Goal: Task Accomplishment & Management: Manage account settings

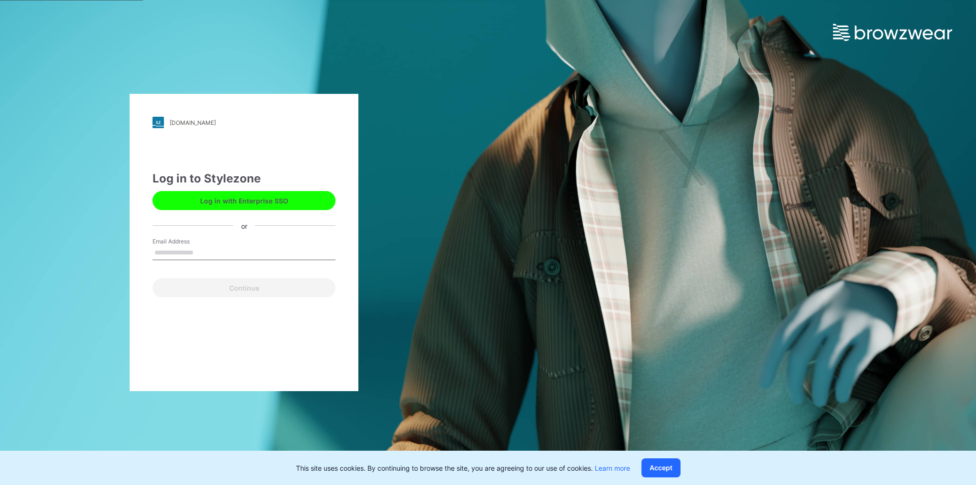
type input "**********"
click at [223, 289] on button "Continue" at bounding box center [243, 287] width 183 height 19
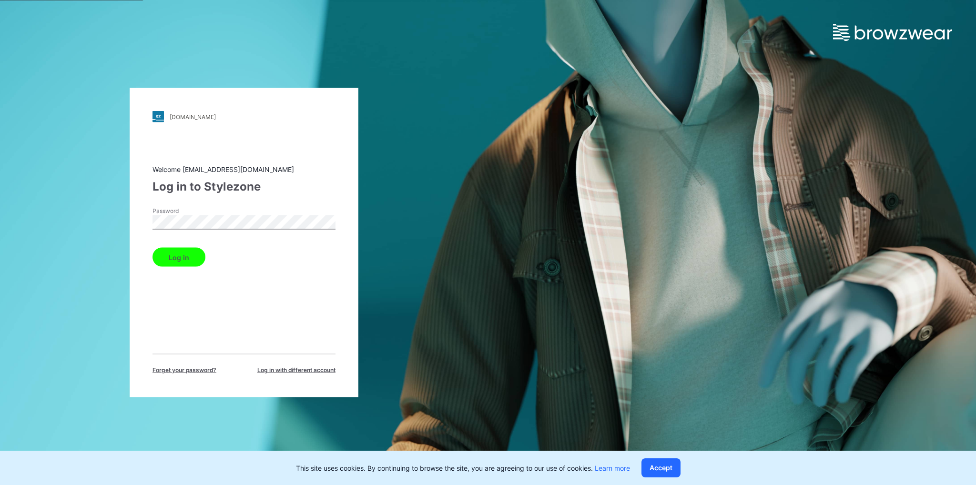
click at [152, 248] on button "Log in" at bounding box center [178, 257] width 53 height 19
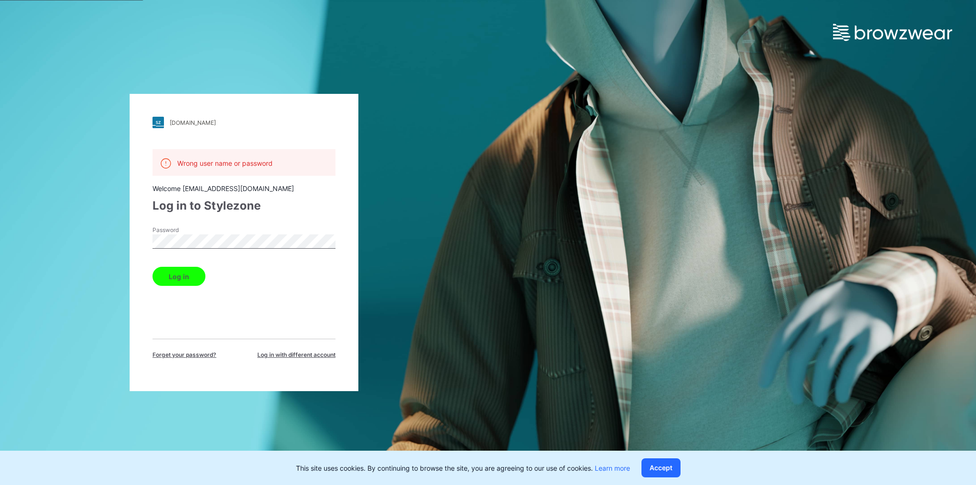
click at [38, 250] on div "garan.stylezone.com Loading... Wrong user name or password Welcome support@brow…" at bounding box center [244, 242] width 488 height 485
click at [152, 267] on button "Log in" at bounding box center [178, 276] width 53 height 19
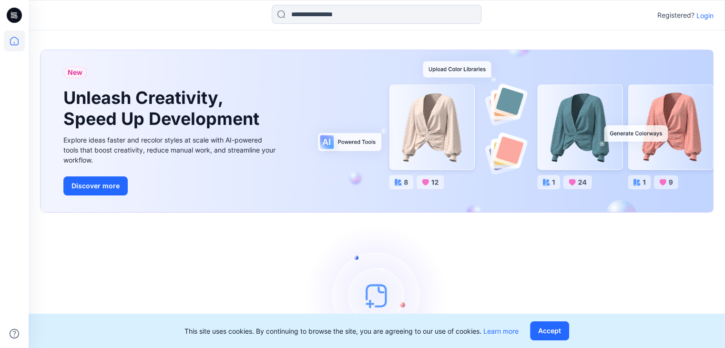
click at [707, 12] on p "Login" at bounding box center [704, 15] width 17 height 10
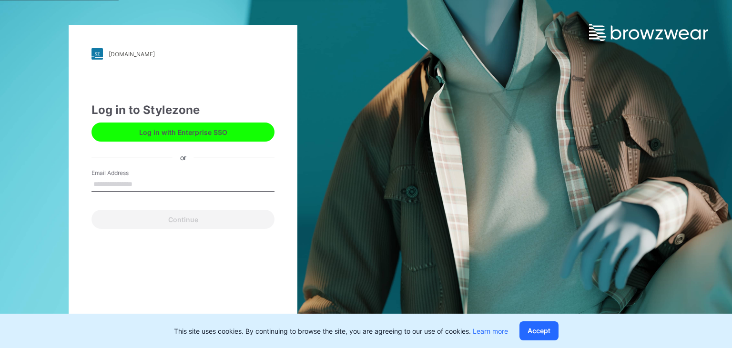
click at [170, 185] on input "Email Address" at bounding box center [182, 184] width 183 height 14
type input "**********"
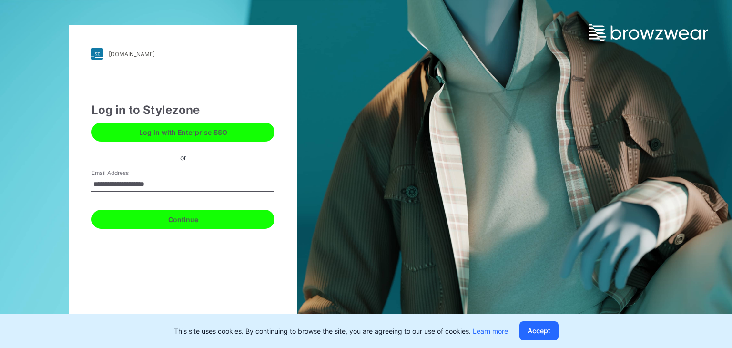
click at [175, 218] on button "Continue" at bounding box center [182, 219] width 183 height 19
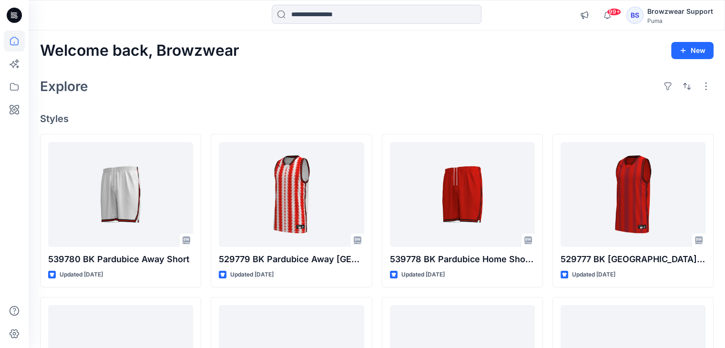
click at [663, 12] on div "Browzwear Support" at bounding box center [680, 11] width 66 height 11
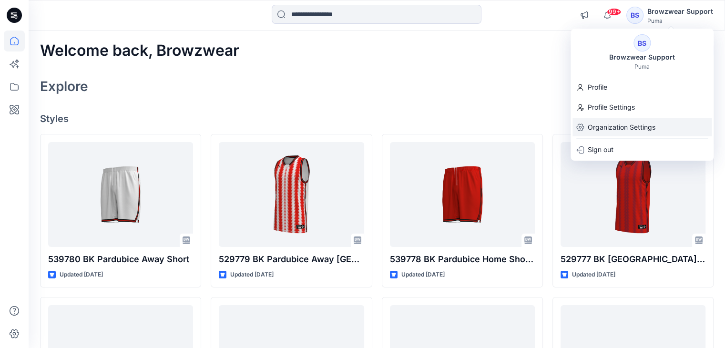
click at [605, 124] on p "Organization Settings" at bounding box center [622, 127] width 68 height 18
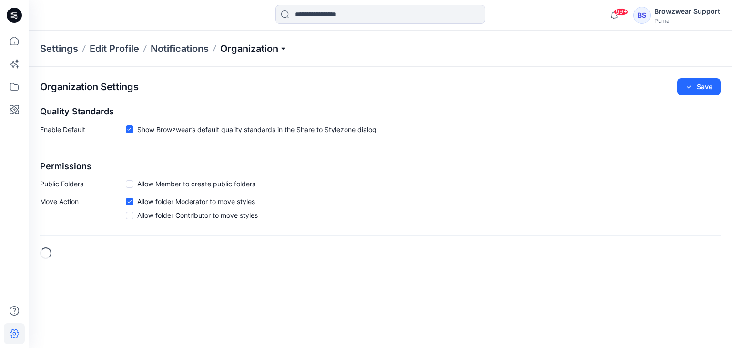
click at [231, 43] on p "Organization" at bounding box center [253, 48] width 67 height 13
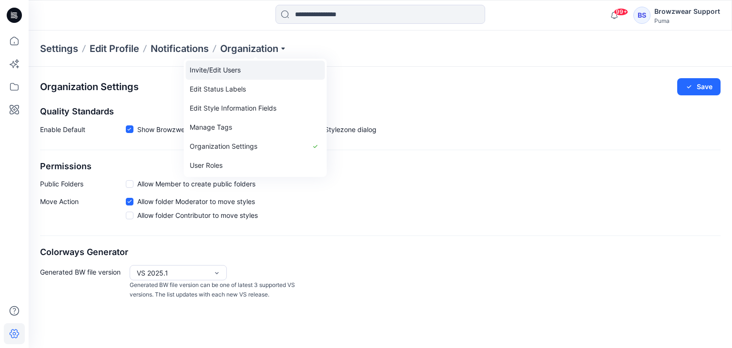
click at [226, 74] on link "Invite/Edit Users" at bounding box center [255, 70] width 139 height 19
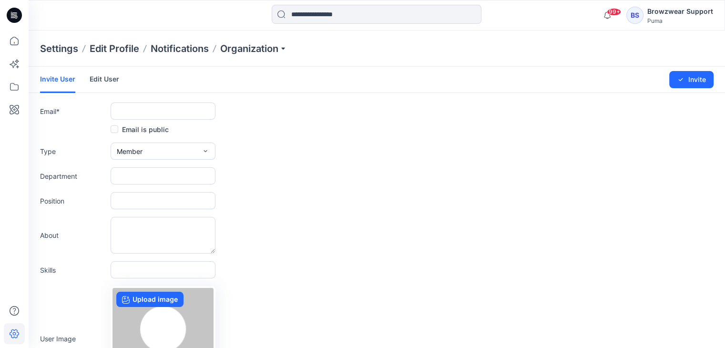
click at [91, 82] on link "Edit User" at bounding box center [105, 79] width 30 height 25
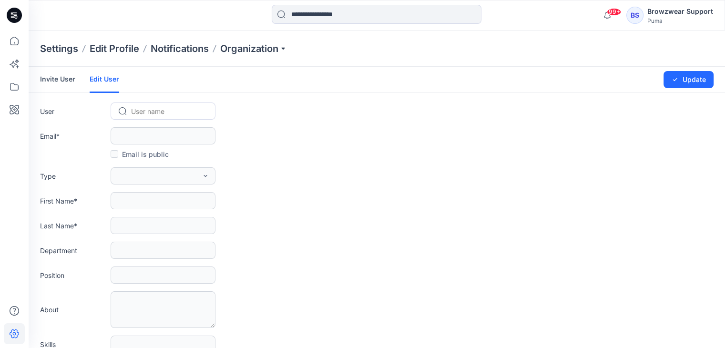
click at [162, 107] on div at bounding box center [168, 111] width 75 height 12
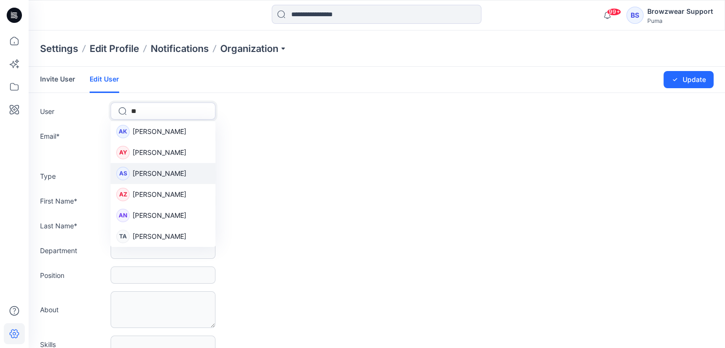
type input "**"
click at [450, 190] on form "Invite User Edit User Changes Saved Update User 6 results available for search …" at bounding box center [377, 246] width 696 height 359
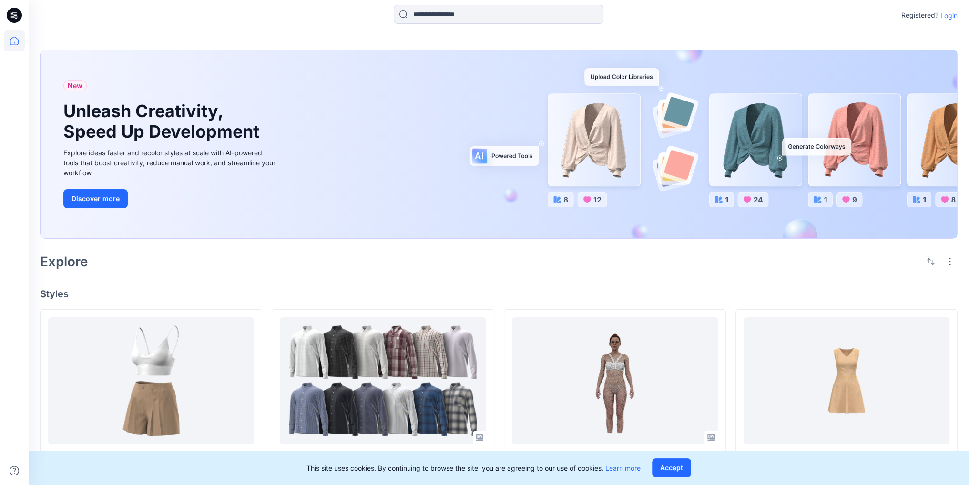
click at [951, 15] on p "Login" at bounding box center [948, 15] width 17 height 10
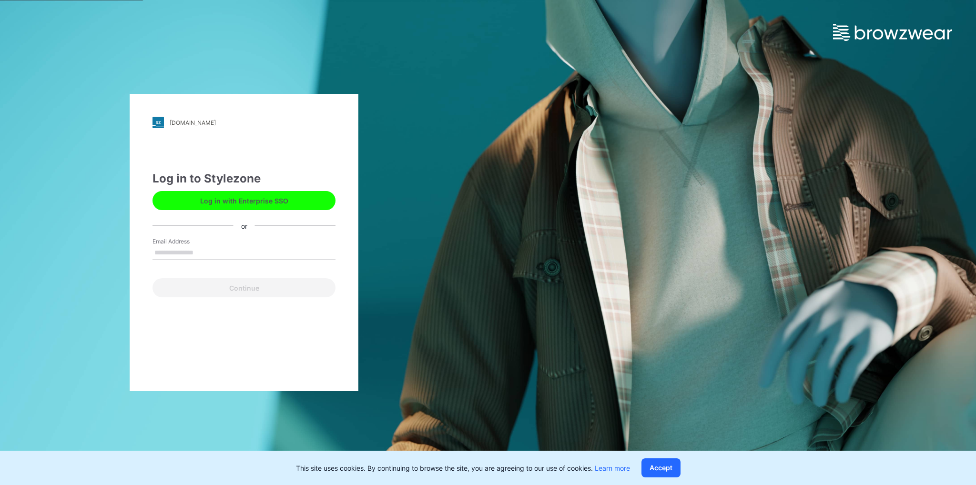
click at [248, 246] on input "Email Address" at bounding box center [243, 253] width 183 height 14
type input "**********"
click at [214, 298] on div "**********" at bounding box center [244, 242] width 229 height 297
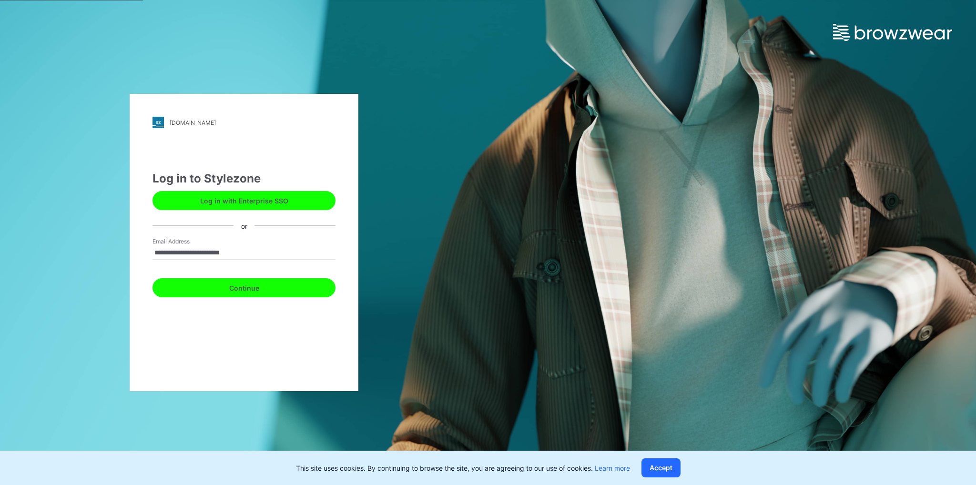
click at [216, 293] on button "Continue" at bounding box center [243, 287] width 183 height 19
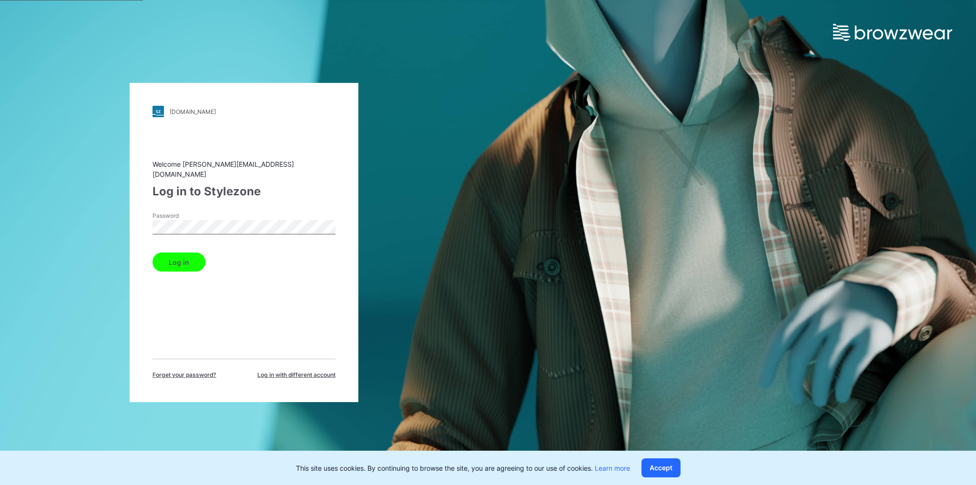
click at [171, 260] on button "Log in" at bounding box center [178, 262] width 53 height 19
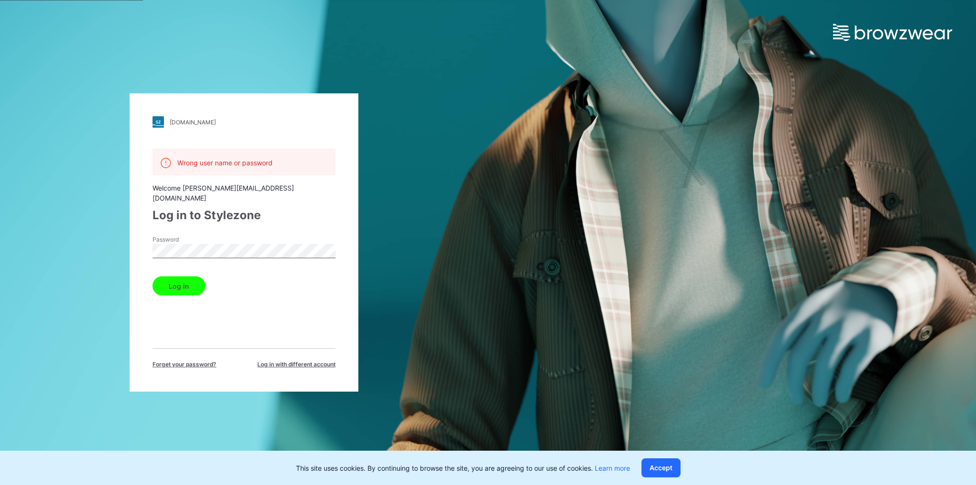
click at [183, 360] on span "Forget your password?" at bounding box center [184, 364] width 64 height 9
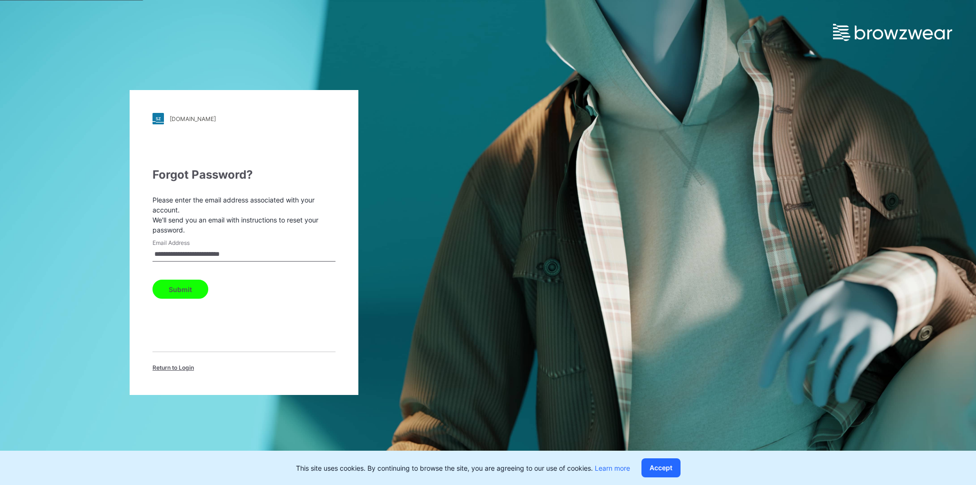
click at [174, 291] on button "Submit" at bounding box center [180, 289] width 56 height 19
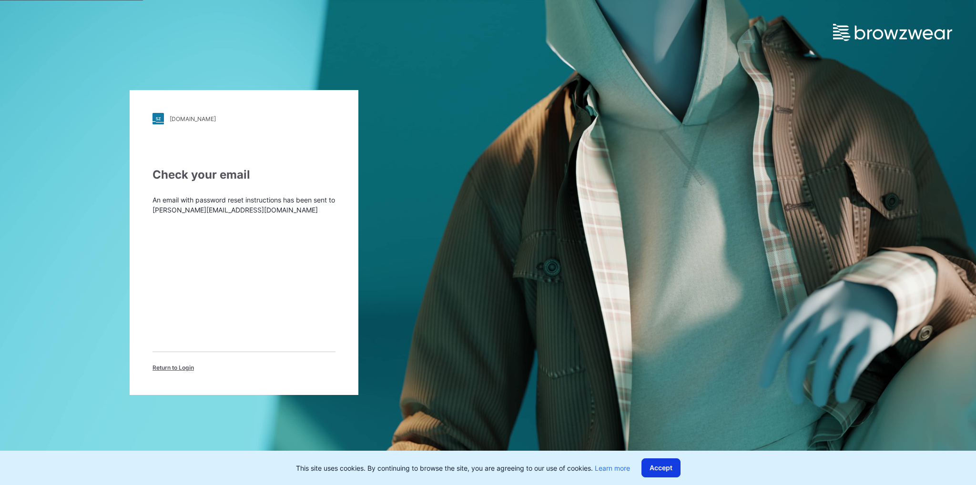
click at [662, 464] on button "Accept" at bounding box center [660, 467] width 39 height 19
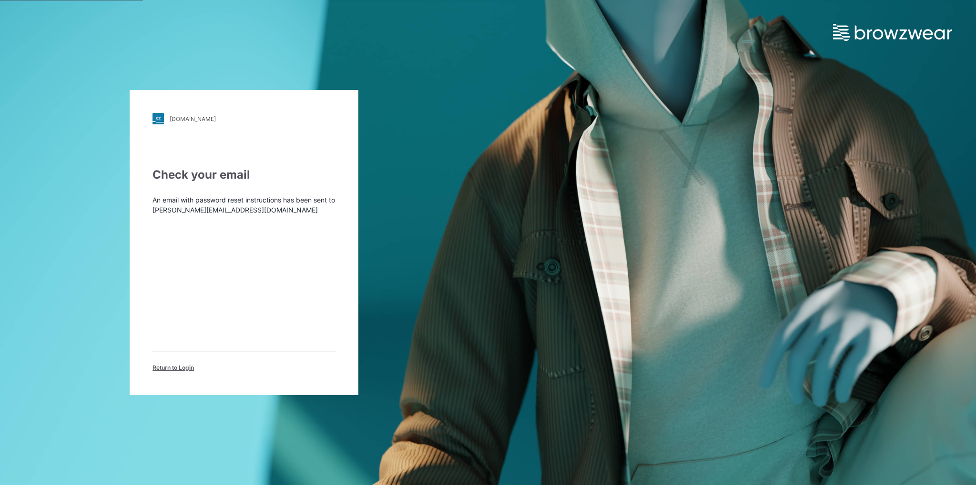
click at [169, 368] on span "Return to Login" at bounding box center [172, 368] width 41 height 9
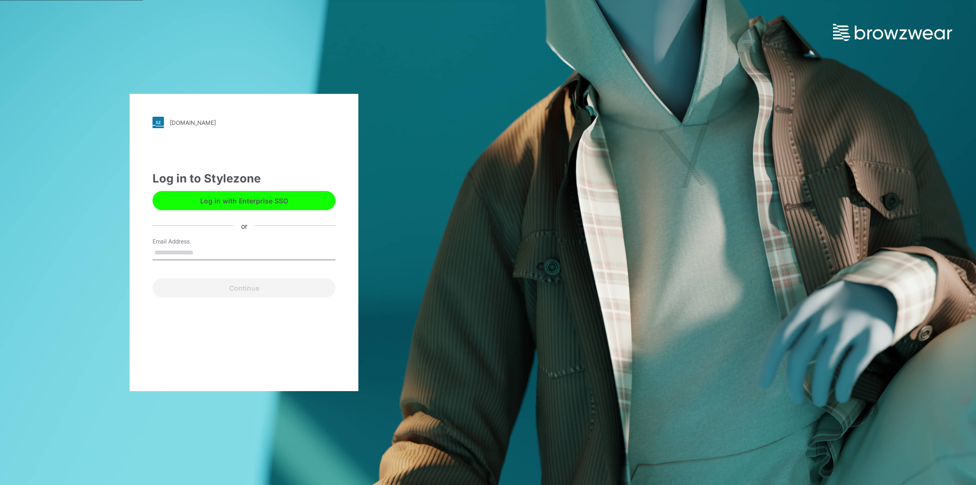
click at [223, 250] on input "Email Address" at bounding box center [243, 253] width 183 height 14
type input "**********"
click at [192, 284] on button "Continue" at bounding box center [243, 287] width 183 height 19
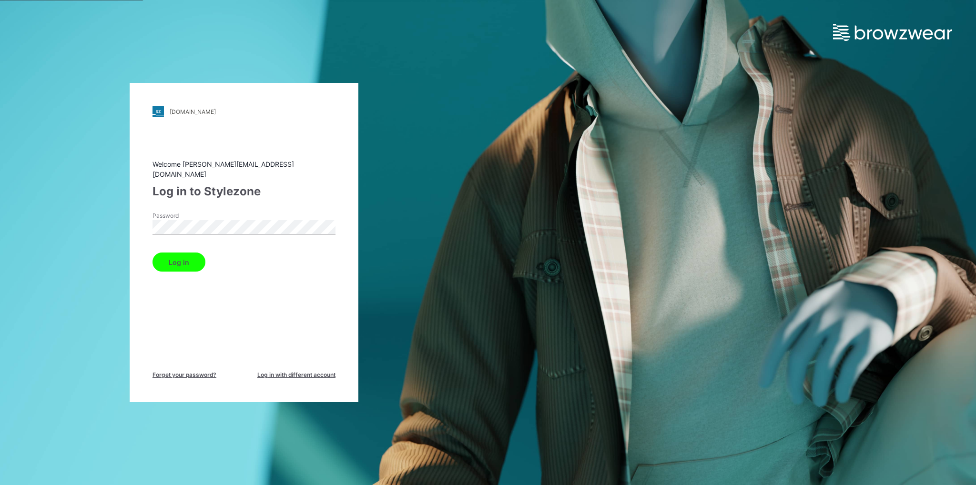
click at [187, 257] on button "Log in" at bounding box center [178, 262] width 53 height 19
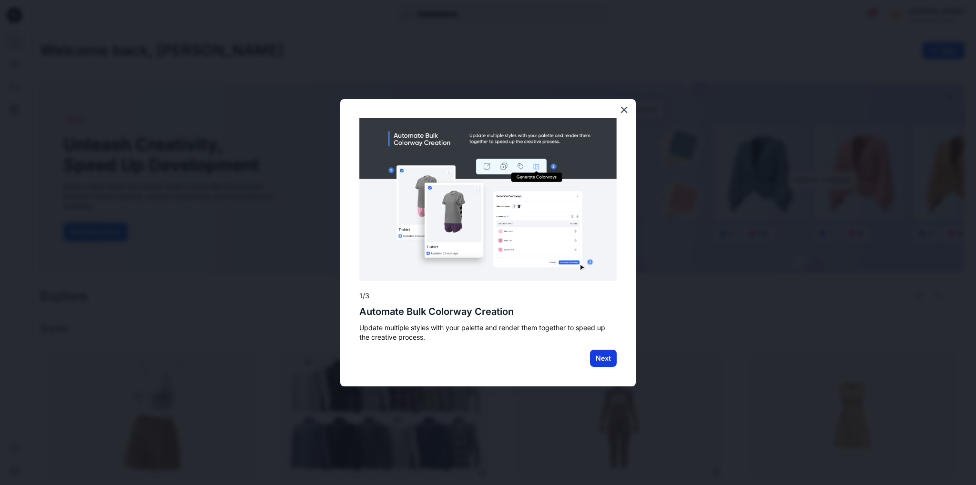
click at [598, 358] on button "Next" at bounding box center [603, 358] width 27 height 17
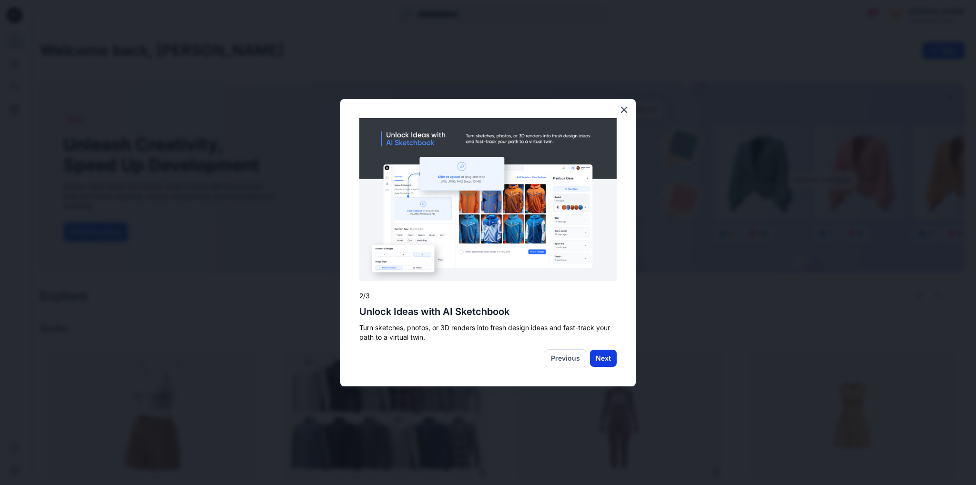
click at [602, 356] on button "Next" at bounding box center [603, 358] width 27 height 17
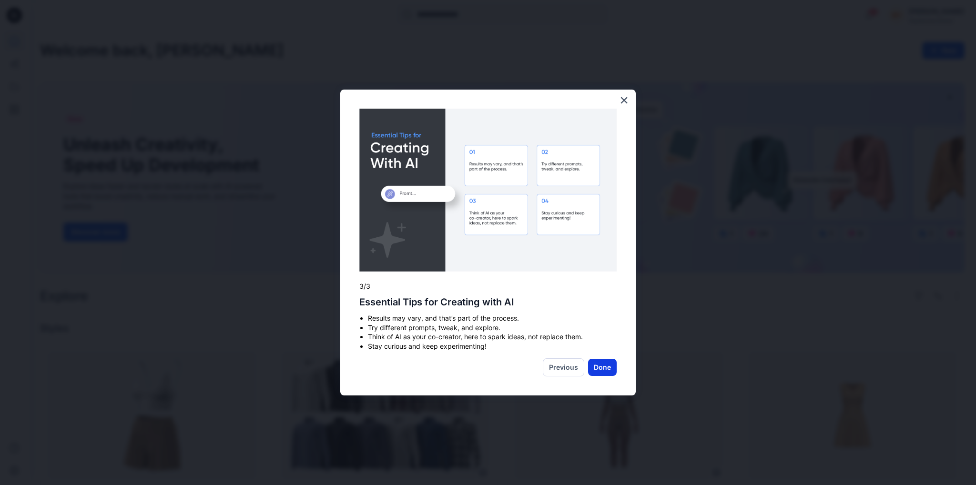
click at [603, 365] on button "Done" at bounding box center [602, 367] width 29 height 17
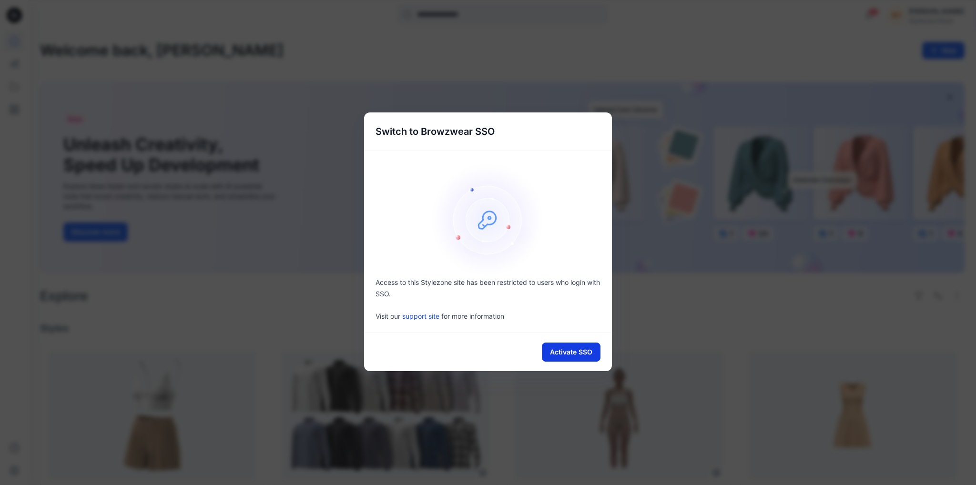
click at [573, 348] on button "Activate SSO" at bounding box center [571, 352] width 59 height 19
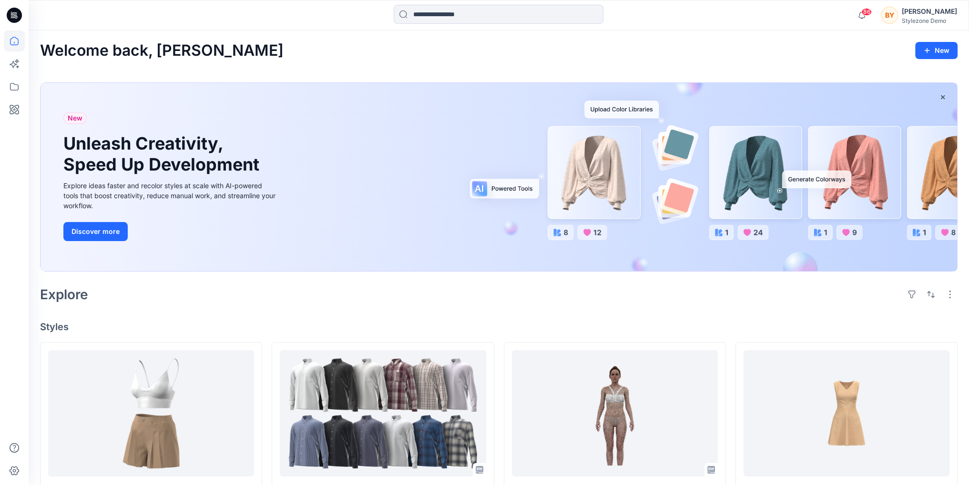
click at [362, 46] on div "Welcome back, Braden New" at bounding box center [498, 51] width 917 height 18
click at [701, 48] on div "Welcome back, Braden New" at bounding box center [498, 51] width 917 height 18
click at [913, 17] on div "Stylezone Demo" at bounding box center [929, 20] width 55 height 7
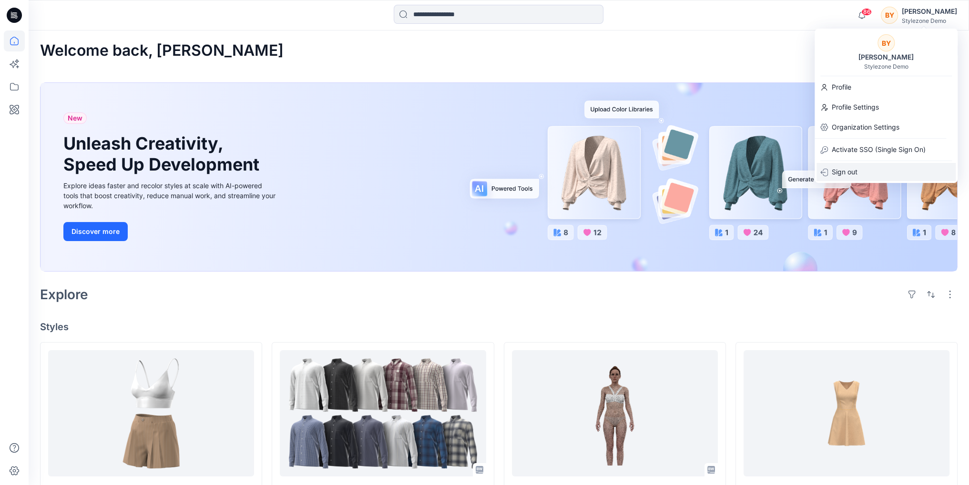
click at [851, 174] on p "Sign out" at bounding box center [845, 172] width 26 height 18
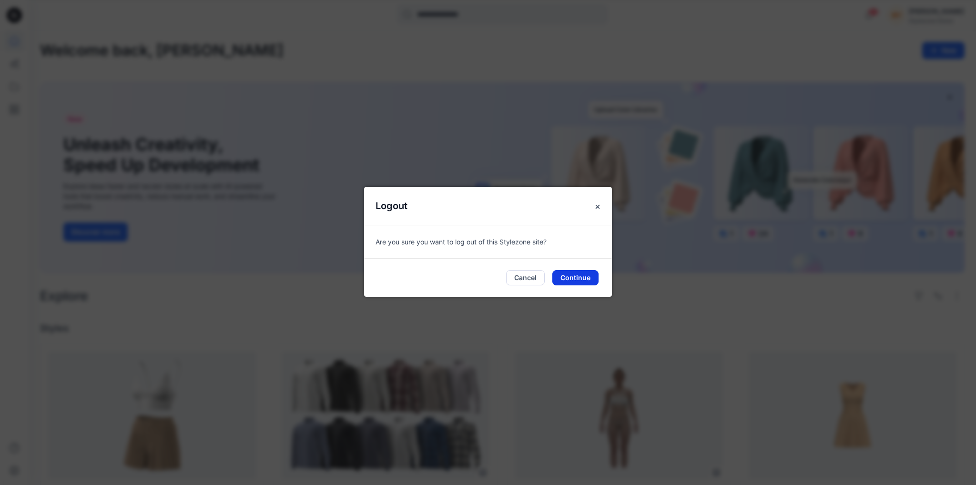
click at [571, 279] on button "Continue" at bounding box center [575, 277] width 46 height 15
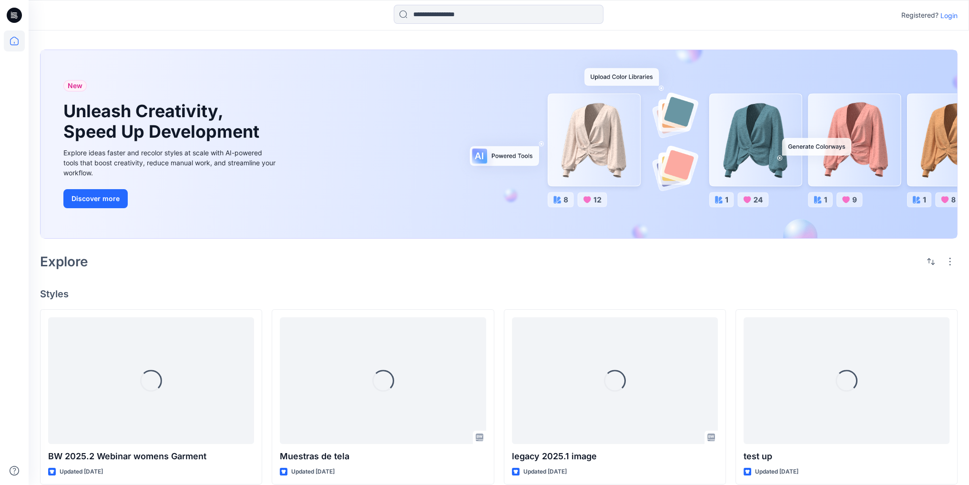
click at [947, 16] on p "Login" at bounding box center [948, 15] width 17 height 10
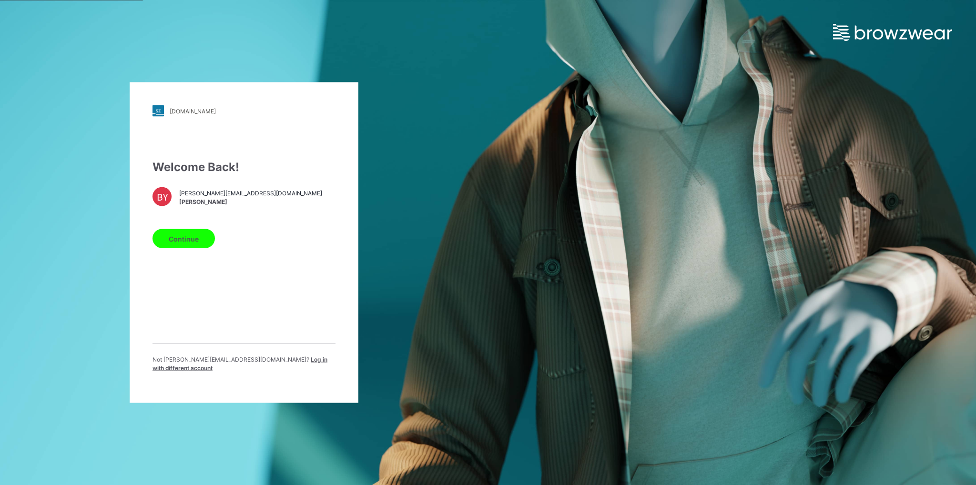
click at [176, 203] on div "BY [PERSON_NAME][EMAIL_ADDRESS][DOMAIN_NAME] [PERSON_NAME]" at bounding box center [243, 196] width 183 height 19
click at [271, 365] on span "Log in with different account" at bounding box center [239, 364] width 175 height 16
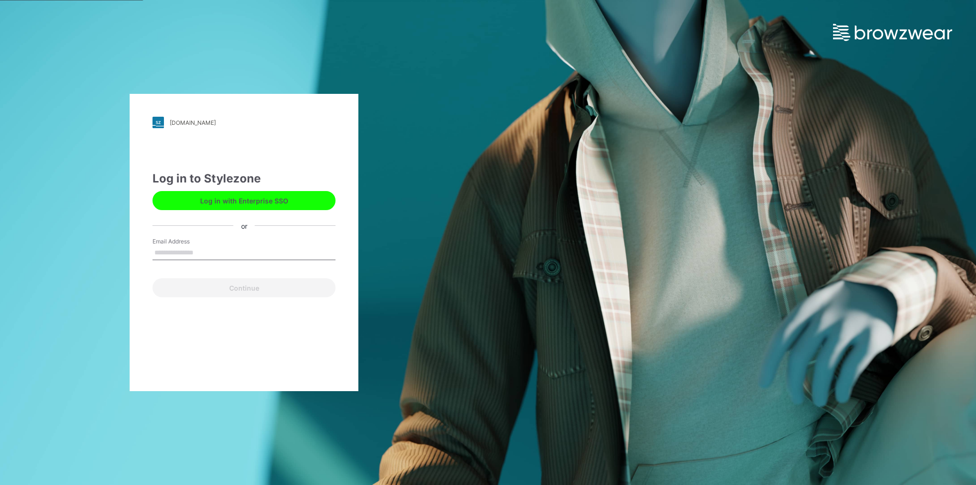
click at [214, 249] on input "Email Address" at bounding box center [243, 253] width 183 height 14
type input "**********"
click at [255, 291] on button "Continue" at bounding box center [243, 287] width 183 height 19
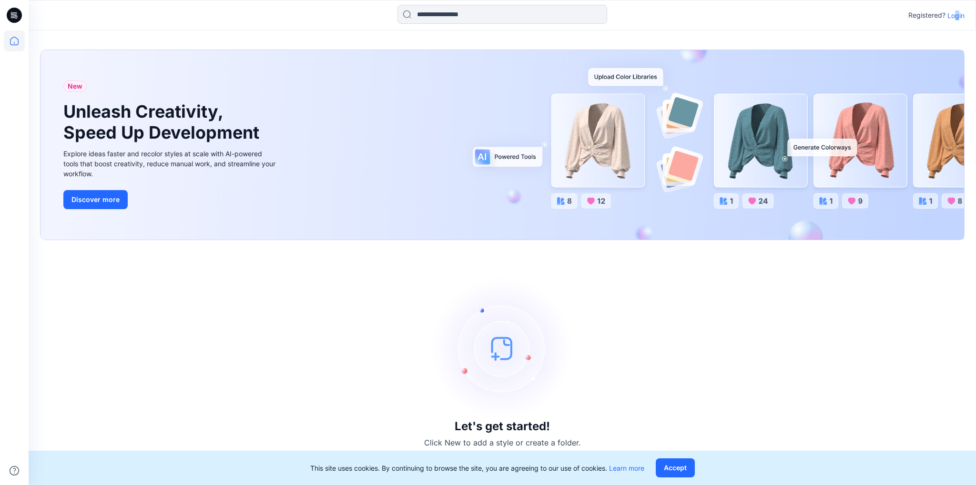
drag, startPoint x: 863, startPoint y: 14, endPoint x: 957, endPoint y: 13, distance: 94.3
click at [957, 13] on p "Login" at bounding box center [955, 15] width 17 height 10
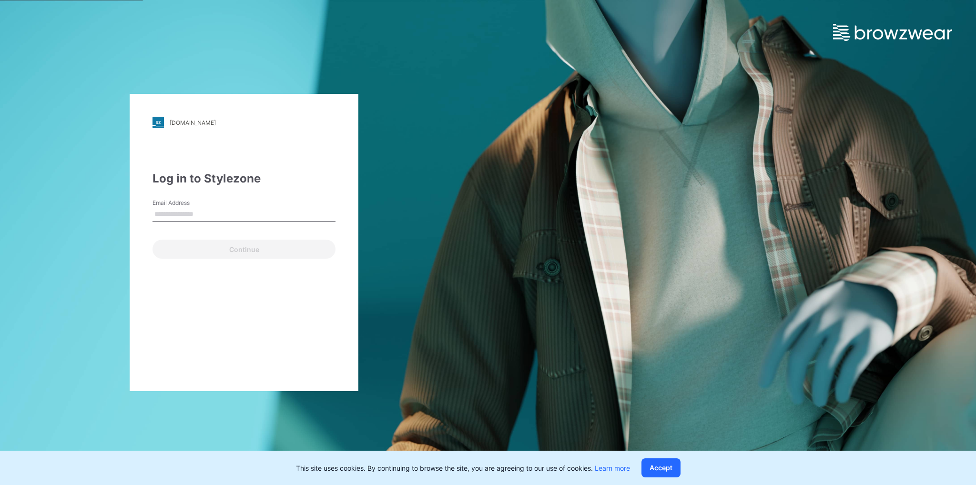
click at [243, 206] on div "Email Address" at bounding box center [243, 213] width 183 height 29
click at [243, 212] on input "Email Address" at bounding box center [243, 214] width 183 height 14
type input "**********"
click at [241, 253] on button "Continue" at bounding box center [243, 249] width 183 height 19
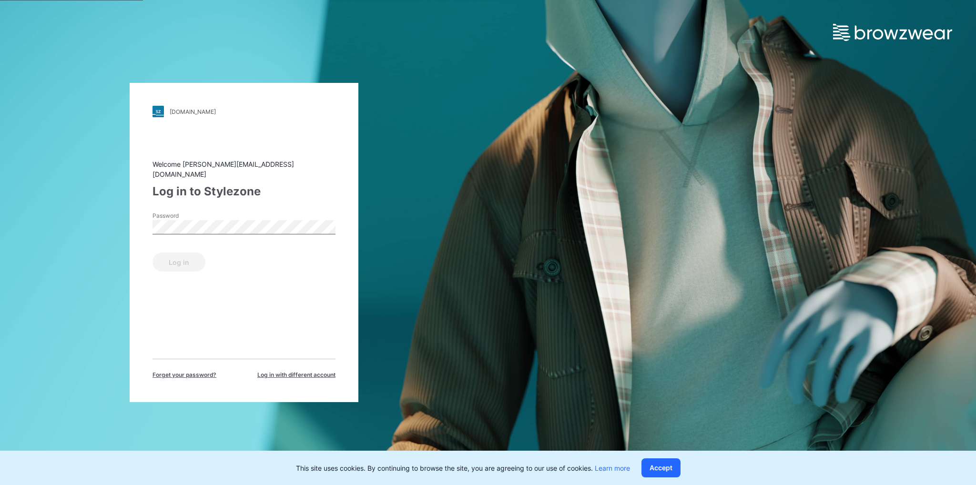
click at [201, 371] on span "Forget your password?" at bounding box center [184, 375] width 64 height 9
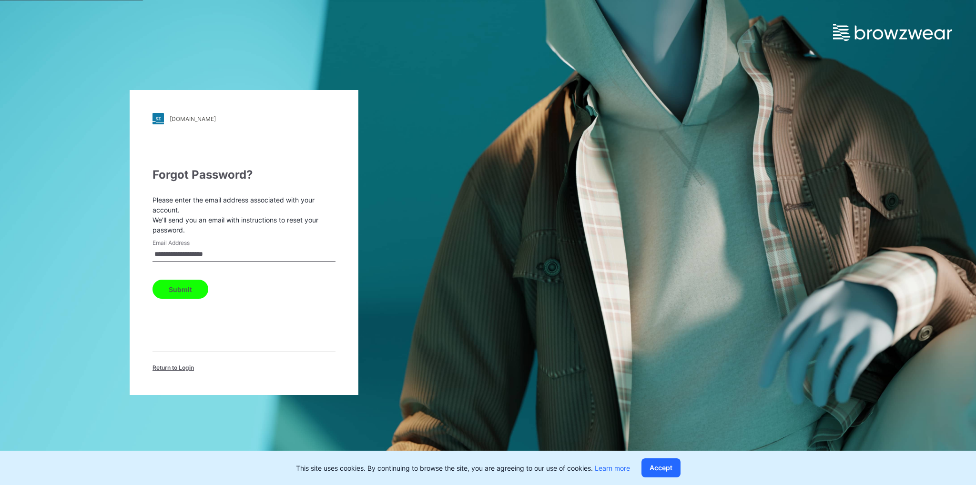
click at [176, 288] on button "Submit" at bounding box center [180, 289] width 56 height 19
